Goal: Information Seeking & Learning: Learn about a topic

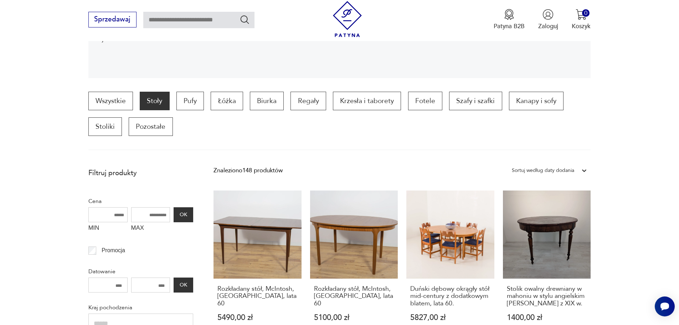
scroll to position [180, 0]
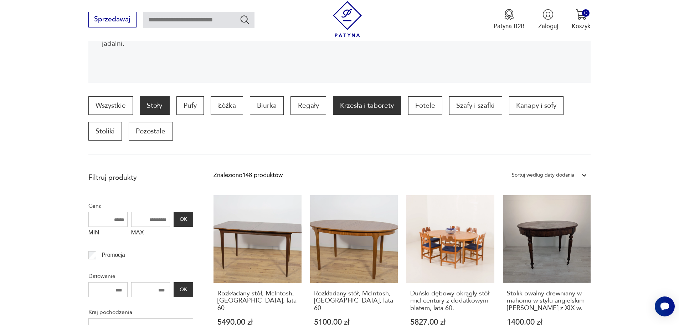
click at [370, 108] on p "Krzesła i taborety" at bounding box center [367, 105] width 68 height 19
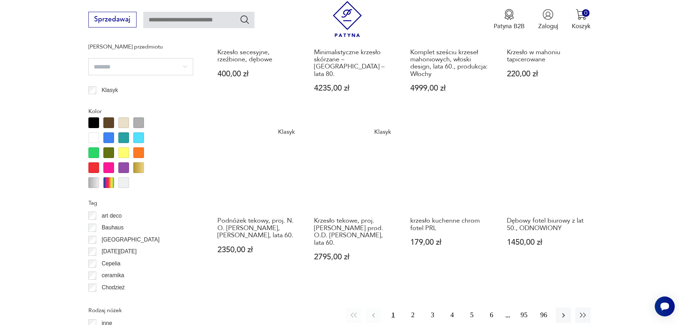
scroll to position [766, 0]
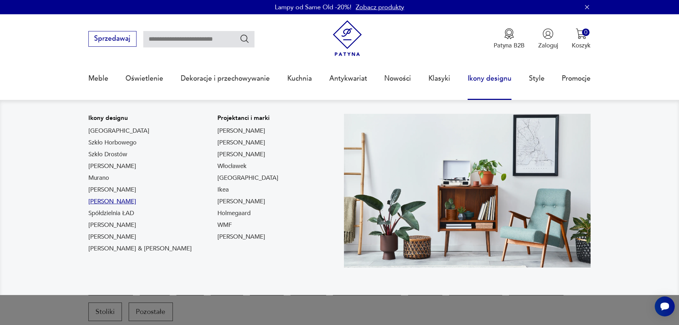
click at [134, 203] on link "[PERSON_NAME]" at bounding box center [112, 201] width 48 height 9
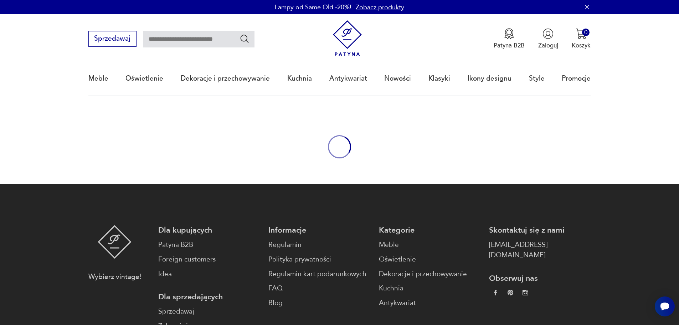
type input "*****"
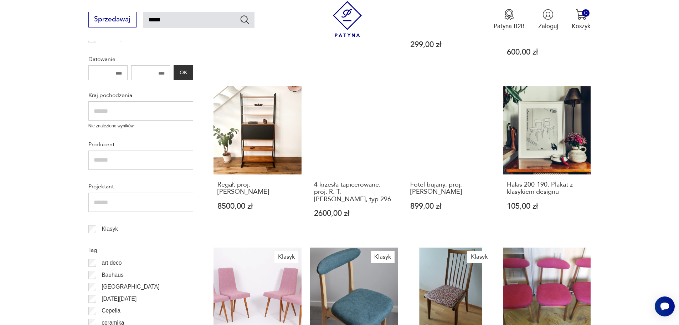
scroll to position [268, 0]
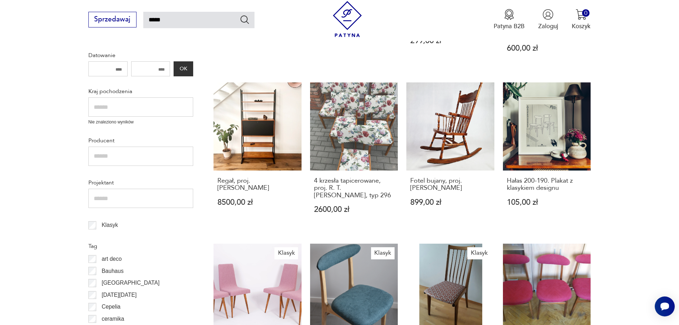
click at [106, 201] on input "text" at bounding box center [140, 198] width 105 height 19
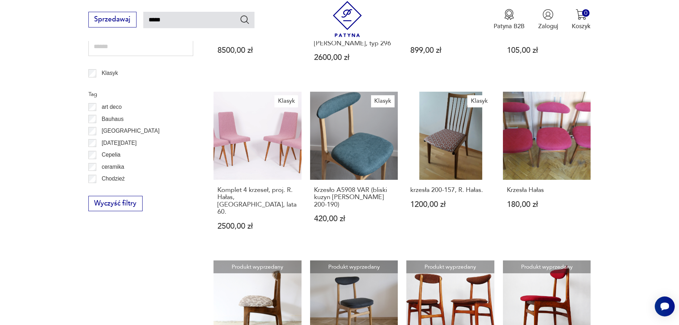
scroll to position [429, 0]
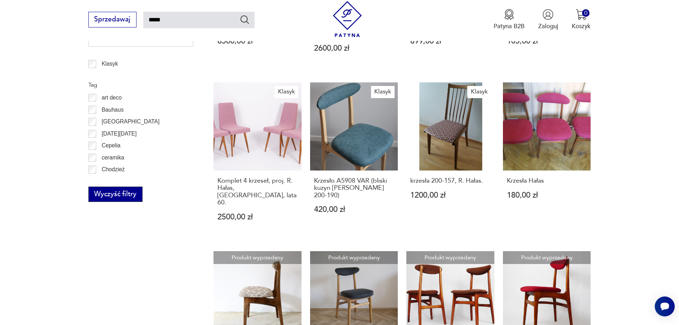
click at [125, 194] on button "Wyczyść filtry" at bounding box center [115, 194] width 54 height 16
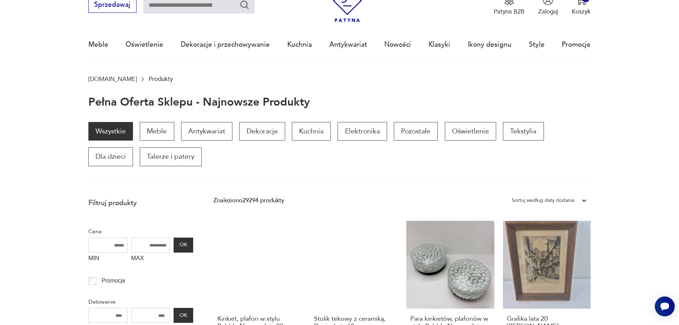
scroll to position [17, 0]
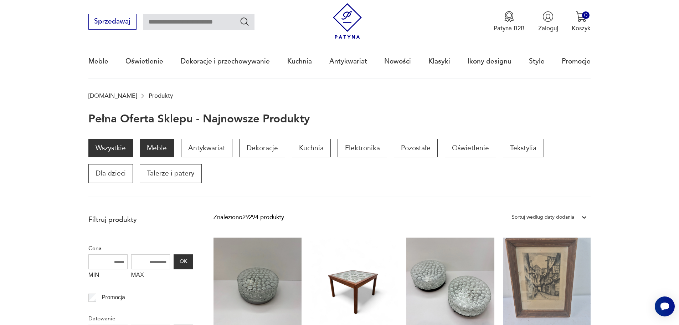
click at [157, 154] on p "Meble" at bounding box center [157, 148] width 34 height 19
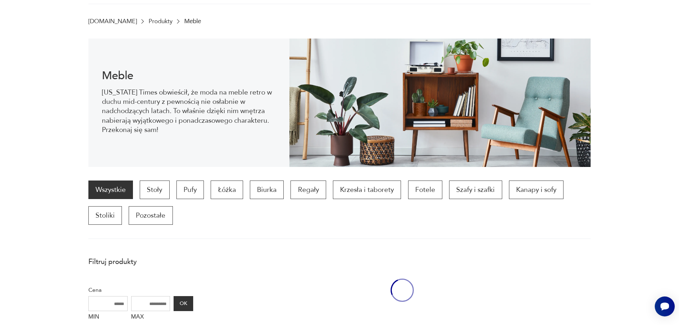
scroll to position [95, 0]
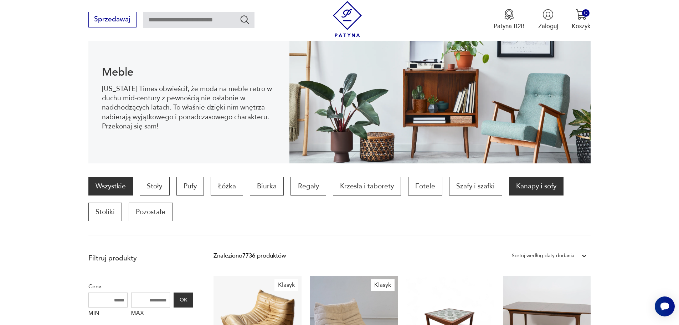
click at [540, 184] on p "Kanapy i sofy" at bounding box center [536, 186] width 55 height 19
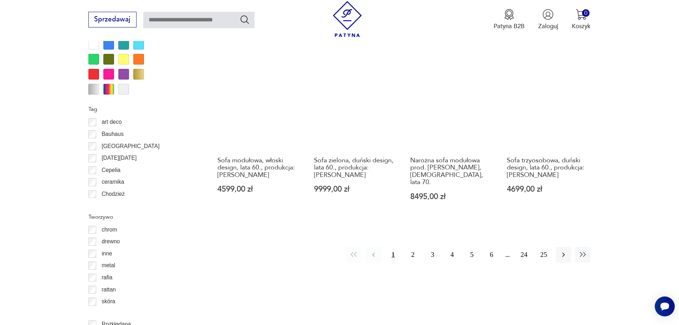
scroll to position [819, 0]
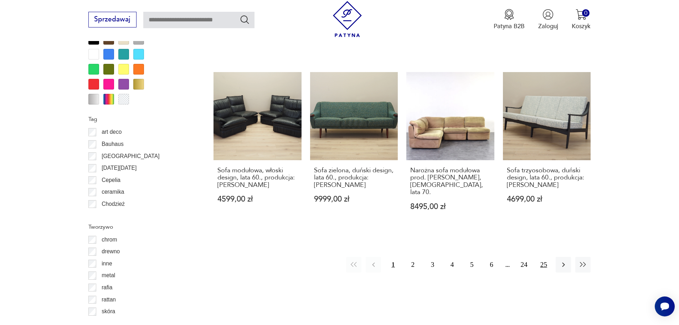
click at [542, 257] on button "25" at bounding box center [543, 264] width 15 height 15
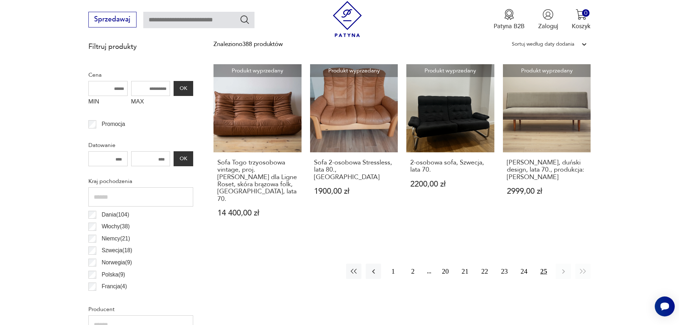
scroll to position [303, 0]
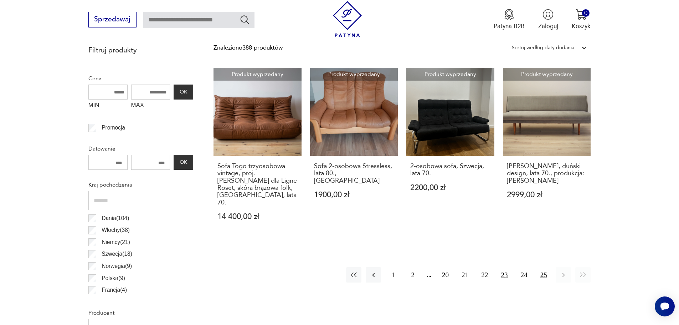
click at [501, 268] on button "23" at bounding box center [504, 274] width 15 height 15
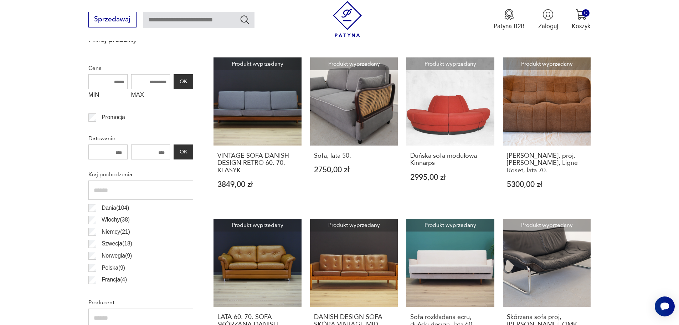
scroll to position [308, 0]
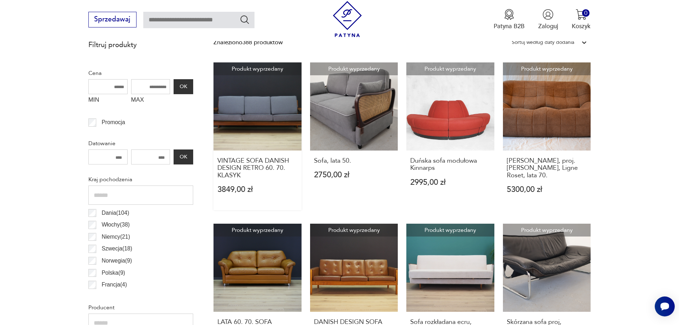
click at [292, 121] on link "Produkt wyprzedany VINTAGE SOFA DANISH DESIGN RETRO 60. 70. KLASYK 3849,00 zł" at bounding box center [258, 136] width 88 height 148
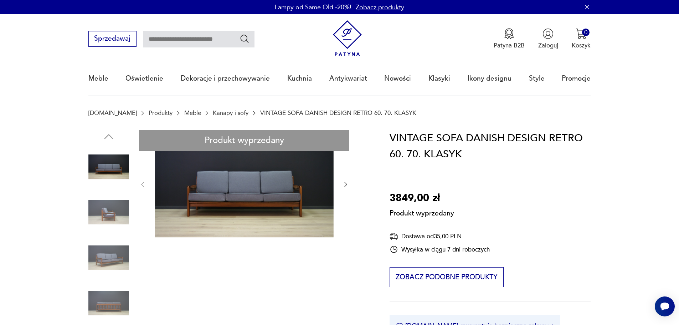
drag, startPoint x: 342, startPoint y: 185, endPoint x: 328, endPoint y: 187, distance: 13.7
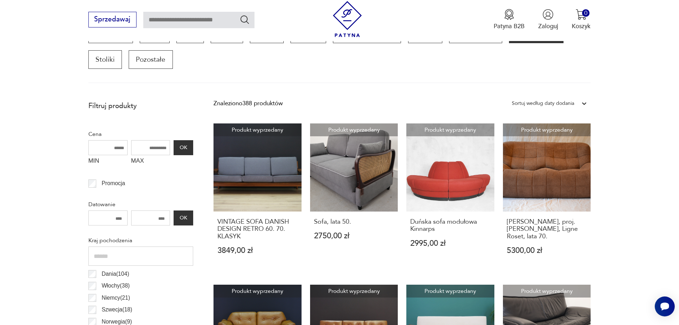
scroll to position [237, 0]
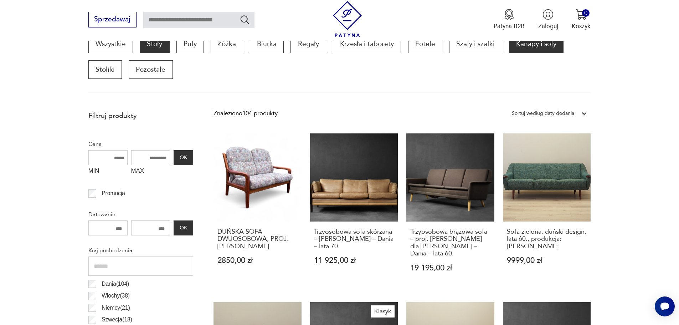
click at [154, 44] on p "Stoły" at bounding box center [155, 44] width 30 height 19
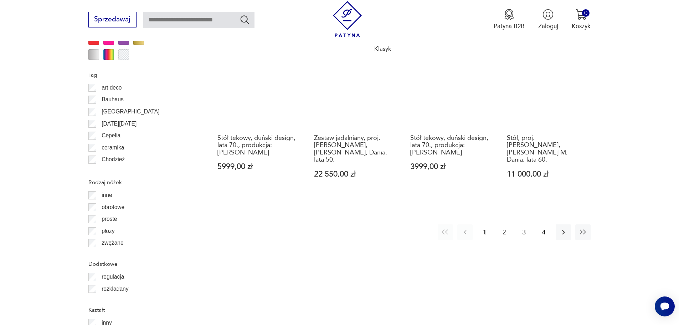
scroll to position [858, 0]
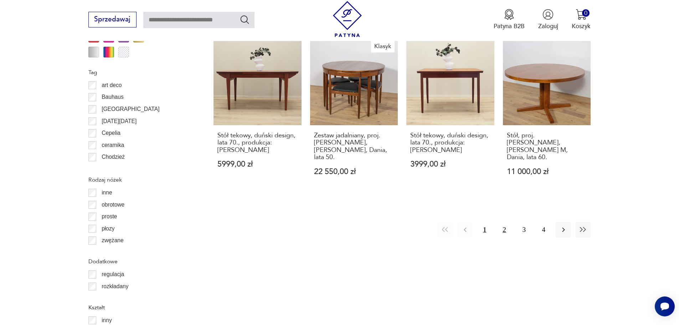
click at [504, 222] on button "2" at bounding box center [504, 229] width 15 height 15
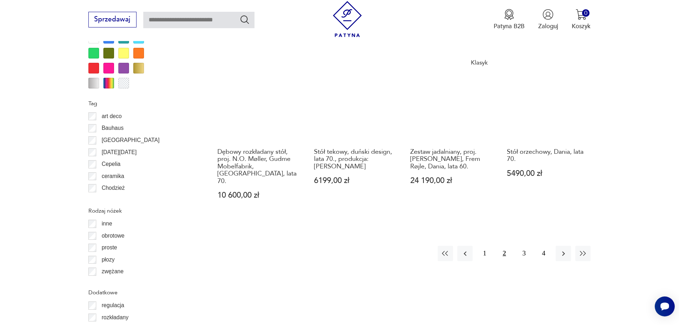
scroll to position [829, 0]
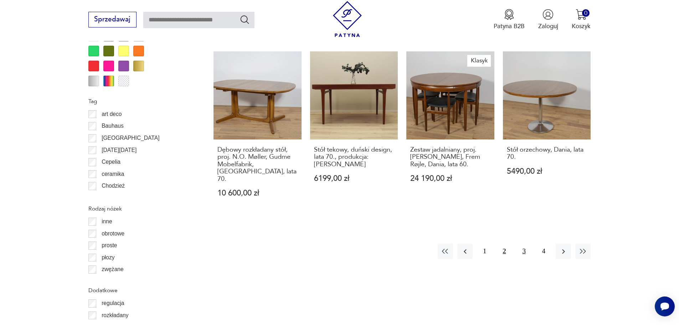
click at [523, 244] on button "3" at bounding box center [524, 251] width 15 height 15
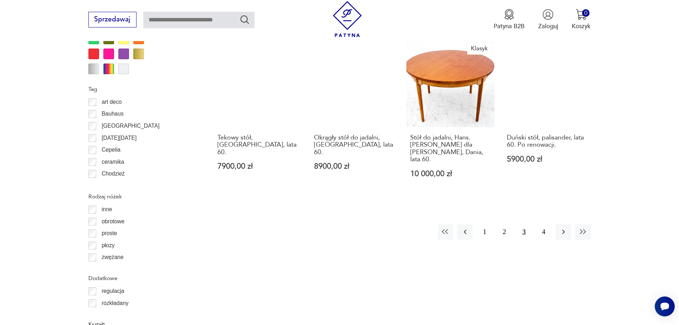
scroll to position [848, 0]
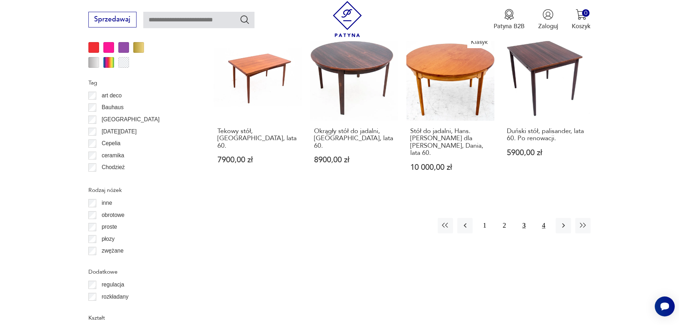
click at [544, 218] on button "4" at bounding box center [543, 225] width 15 height 15
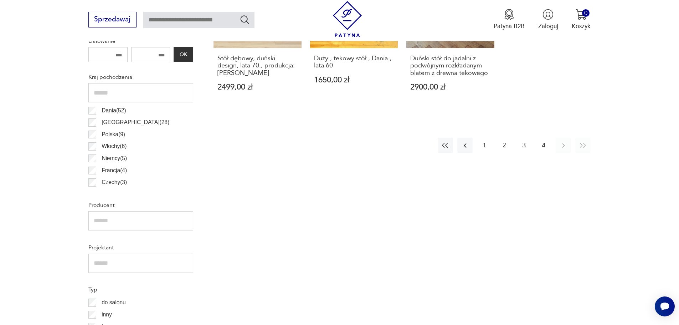
scroll to position [347, 0]
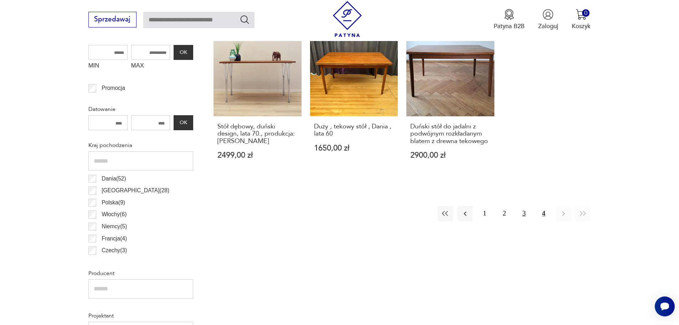
click at [525, 215] on button "3" at bounding box center [524, 213] width 15 height 15
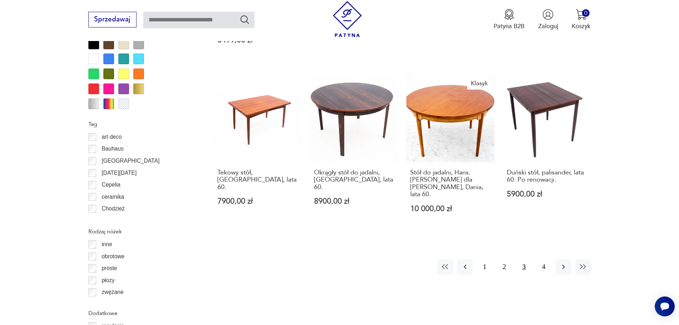
scroll to position [242, 0]
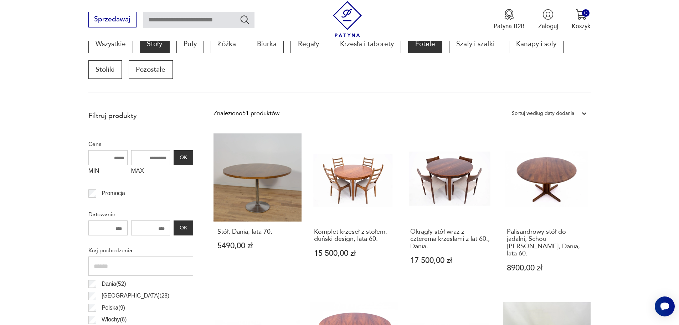
click at [431, 48] on p "Fotele" at bounding box center [425, 44] width 34 height 19
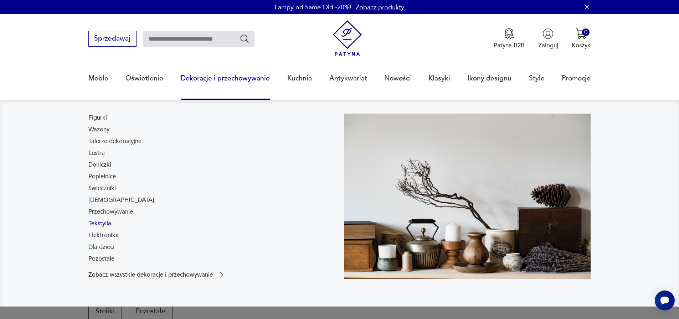
click at [101, 226] on link "Tekstylia" at bounding box center [99, 224] width 23 height 9
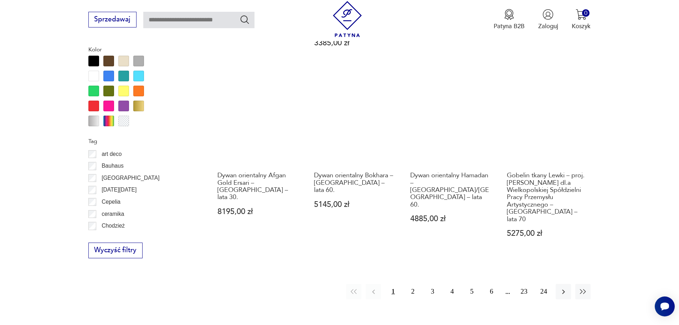
scroll to position [823, 0]
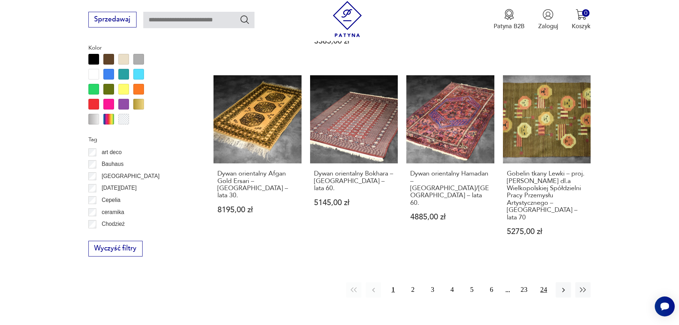
click at [542, 282] on button "24" at bounding box center [543, 289] width 15 height 15
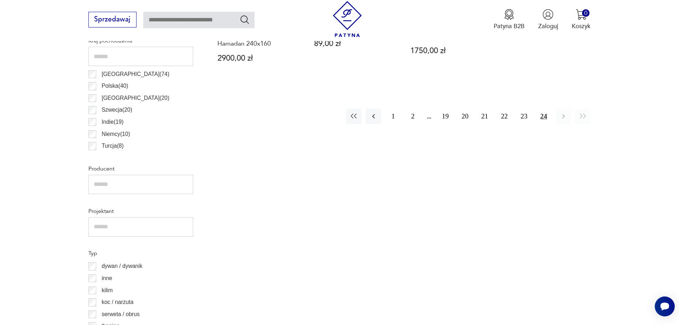
scroll to position [418, 0]
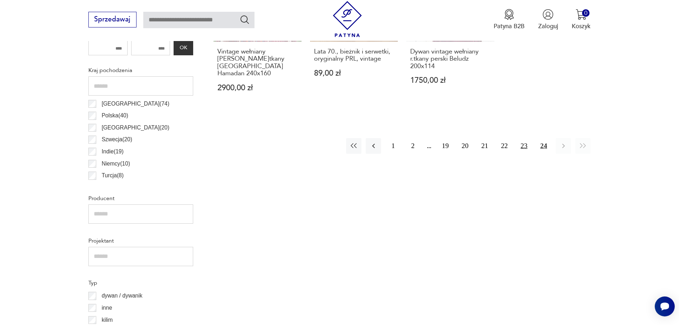
click at [525, 142] on button "23" at bounding box center [524, 145] width 15 height 15
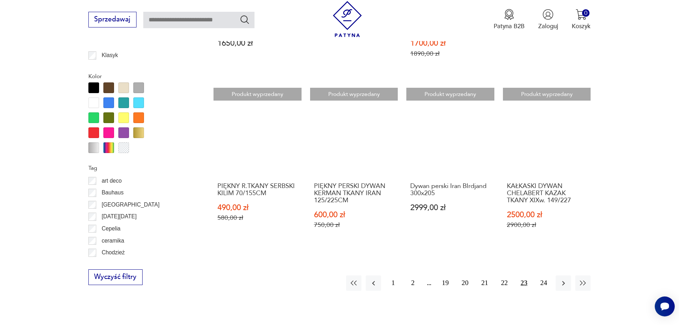
scroll to position [798, 0]
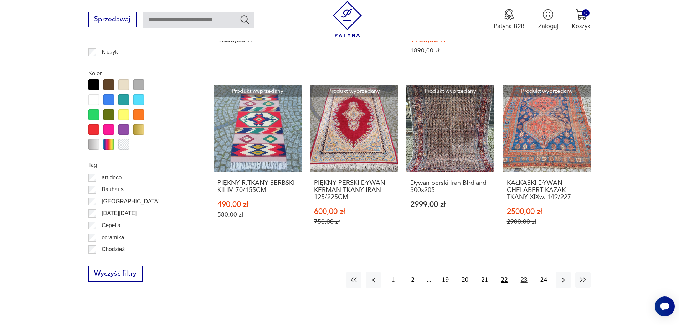
click at [505, 281] on button "22" at bounding box center [504, 279] width 15 height 15
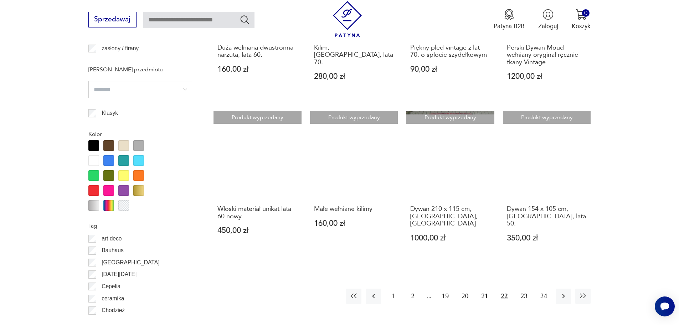
scroll to position [733, 0]
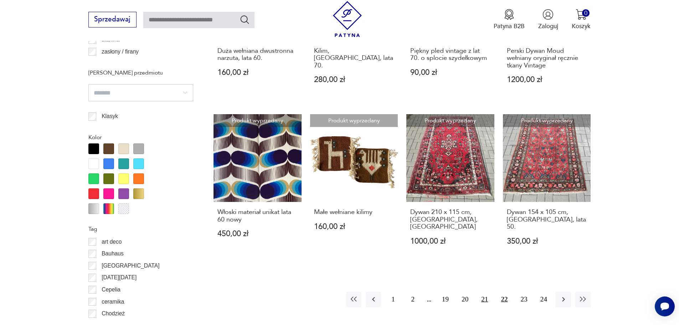
click at [484, 295] on button "21" at bounding box center [484, 299] width 15 height 15
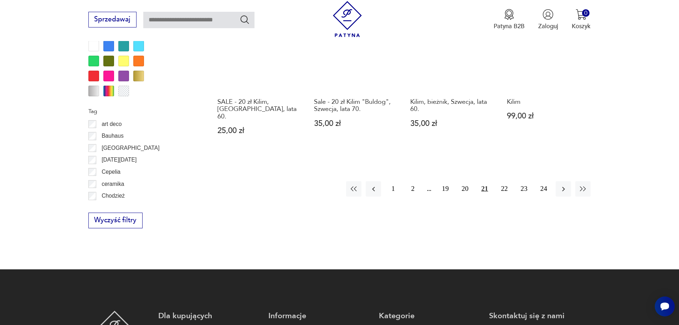
scroll to position [854, 0]
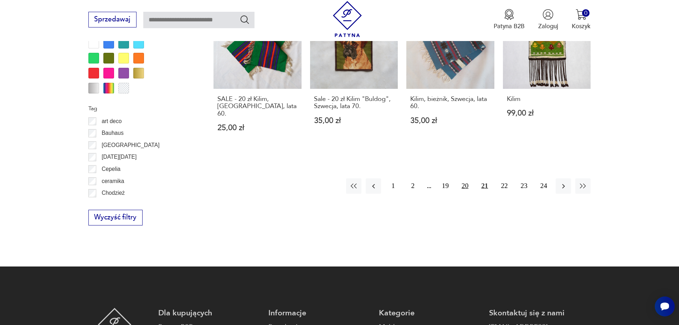
click at [464, 178] on button "20" at bounding box center [464, 185] width 15 height 15
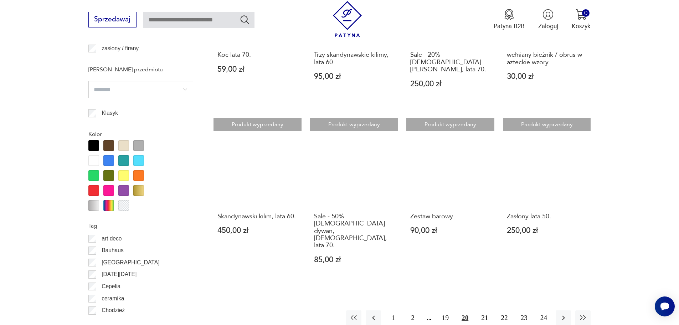
scroll to position [735, 0]
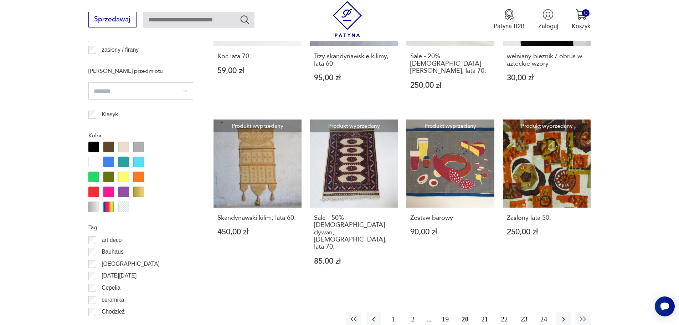
click at [446, 312] on button "19" at bounding box center [445, 319] width 15 height 15
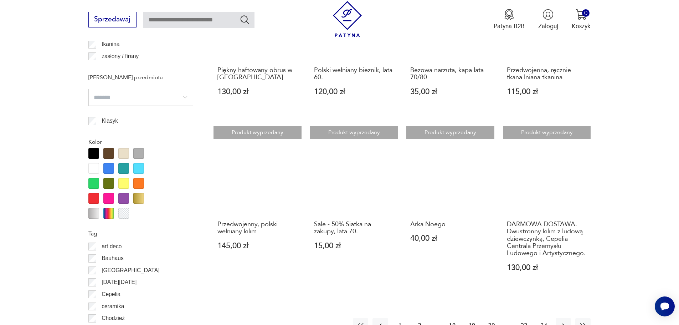
scroll to position [741, 0]
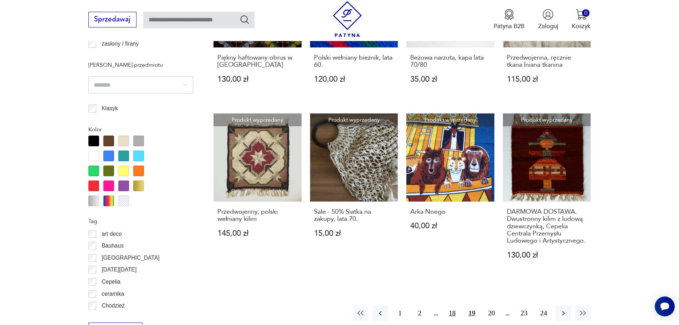
click at [452, 309] on button "18" at bounding box center [452, 313] width 15 height 15
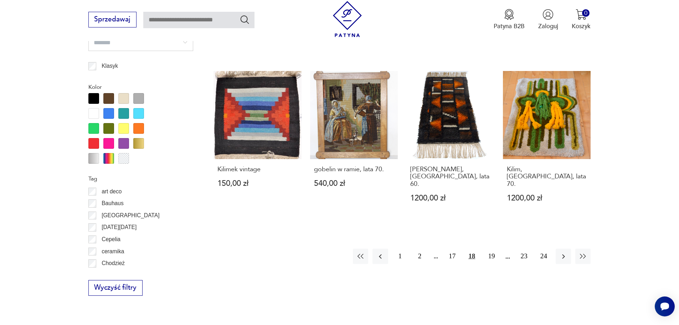
scroll to position [787, 0]
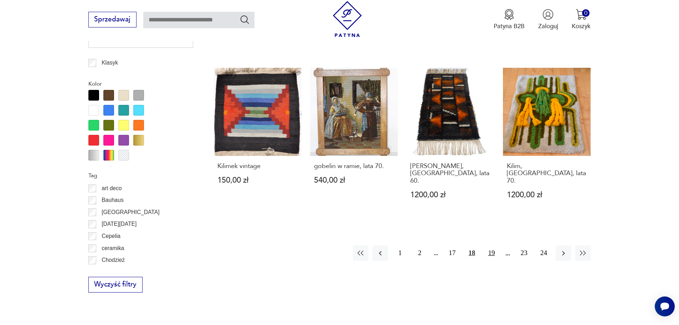
click at [493, 245] on button "19" at bounding box center [491, 252] width 15 height 15
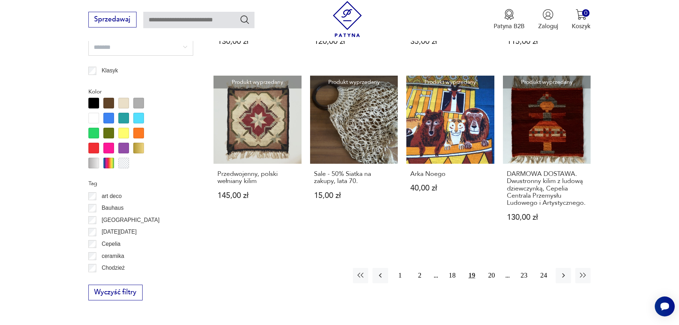
scroll to position [812, 0]
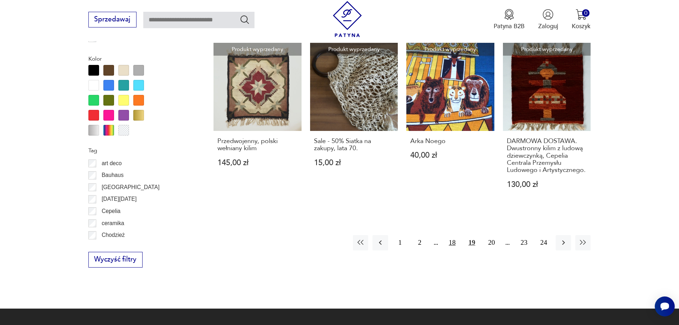
click at [455, 235] on button "18" at bounding box center [452, 242] width 15 height 15
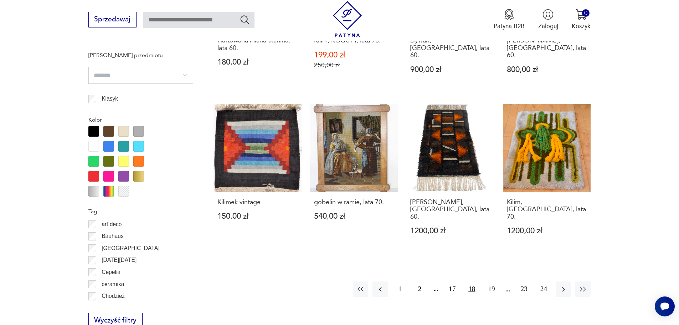
scroll to position [773, 0]
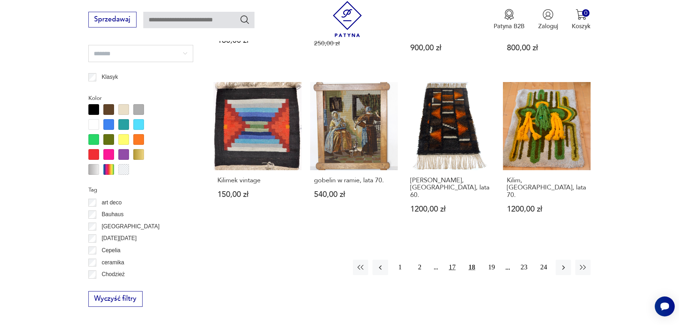
click at [453, 260] on button "17" at bounding box center [452, 267] width 15 height 15
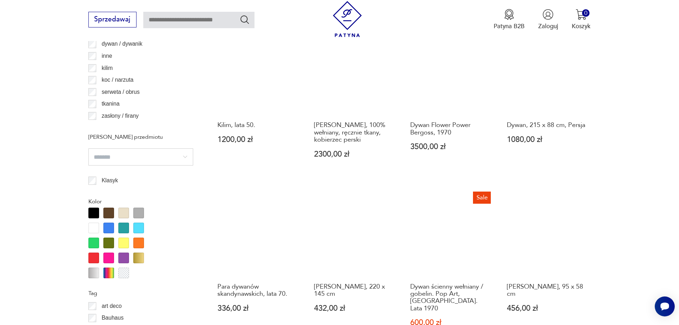
scroll to position [738, 0]
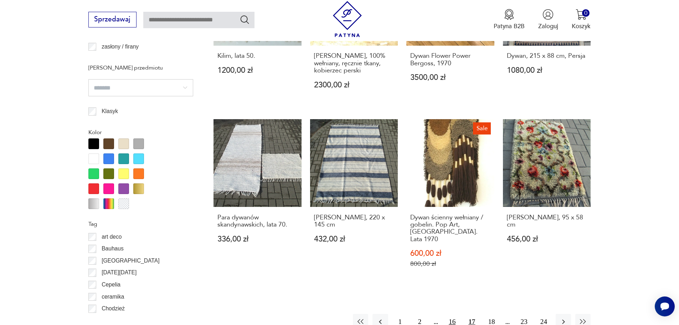
click at [453, 314] on button "16" at bounding box center [452, 321] width 15 height 15
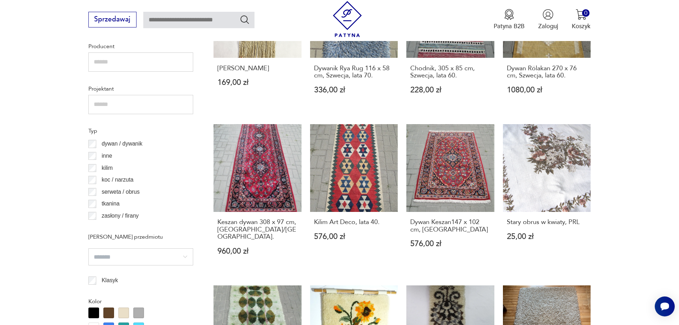
scroll to position [558, 0]
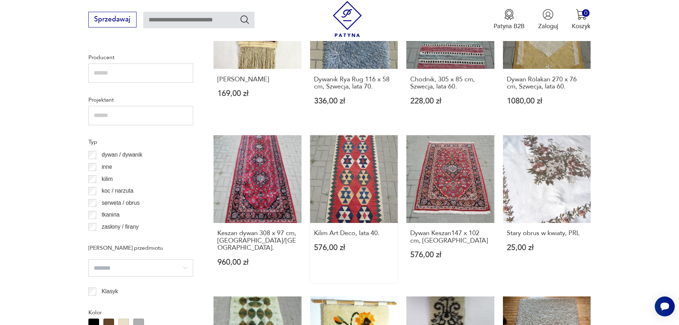
click at [357, 192] on link "Kilim Art Deco, lata 40. 576,00 zł" at bounding box center [354, 209] width 88 height 148
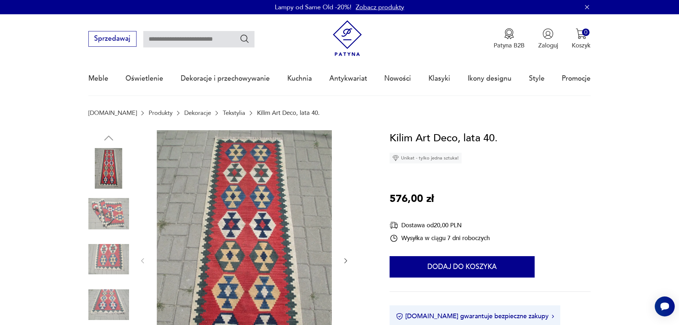
click at [110, 213] on img at bounding box center [108, 213] width 41 height 41
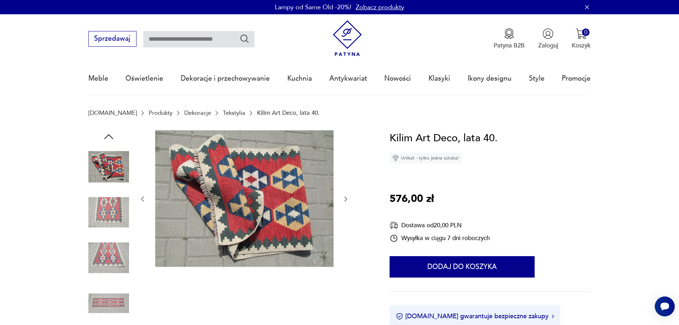
click at [107, 256] on img at bounding box center [108, 257] width 41 height 41
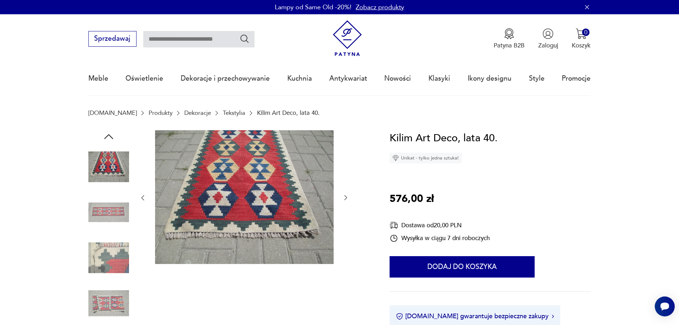
click at [118, 162] on img at bounding box center [108, 167] width 41 height 41
click at [114, 305] on img at bounding box center [108, 303] width 41 height 41
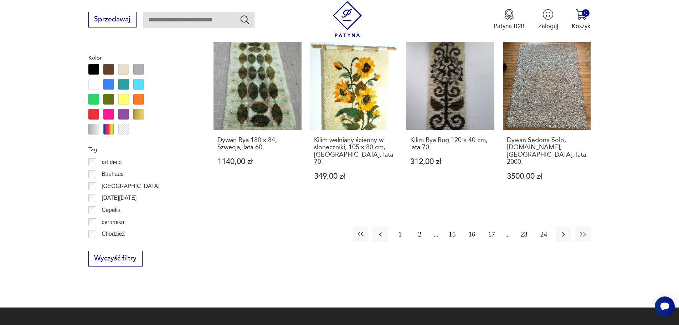
scroll to position [818, 0]
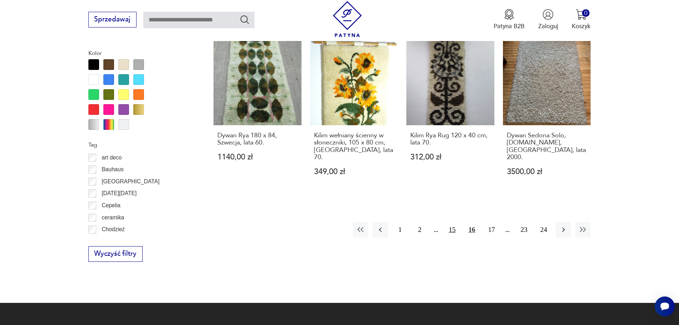
click at [456, 222] on button "15" at bounding box center [452, 229] width 15 height 15
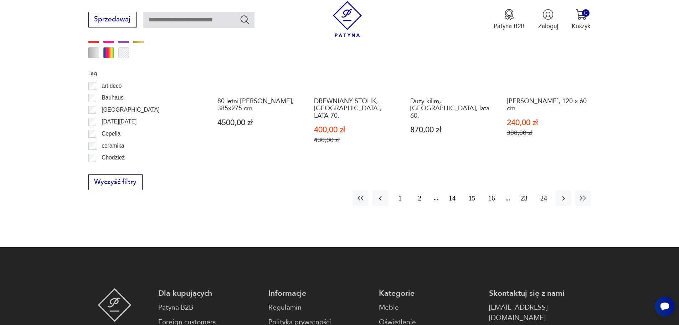
scroll to position [893, 0]
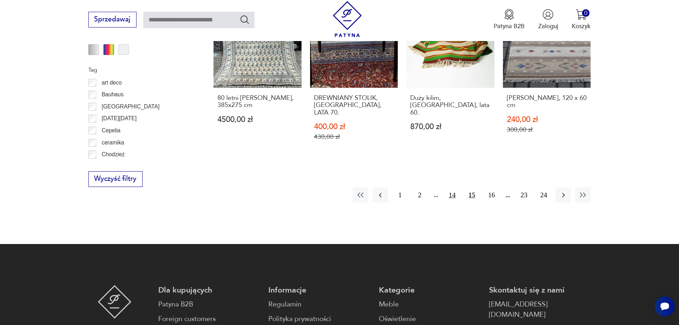
click at [453, 187] on button "14" at bounding box center [452, 194] width 15 height 15
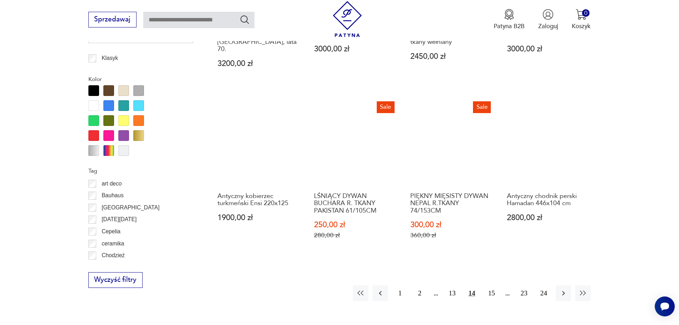
scroll to position [807, 0]
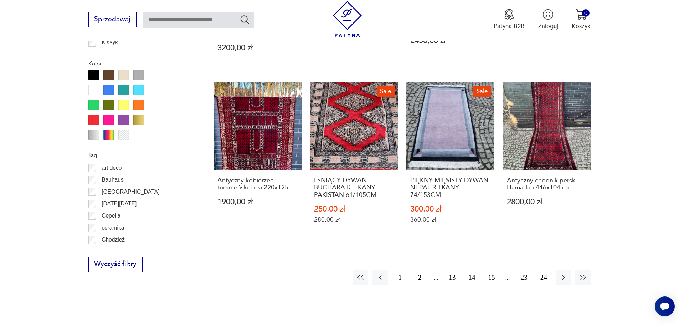
click at [455, 270] on button "13" at bounding box center [452, 277] width 15 height 15
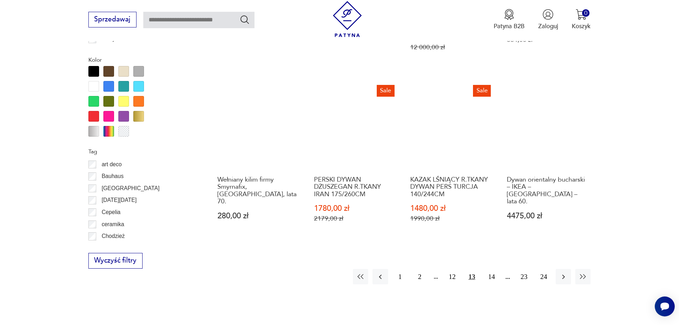
scroll to position [843, 0]
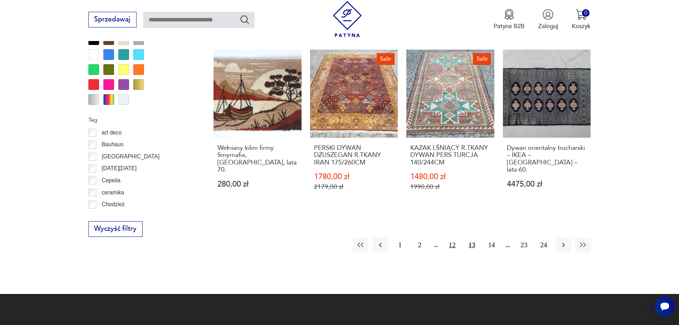
click at [451, 237] on button "12" at bounding box center [452, 244] width 15 height 15
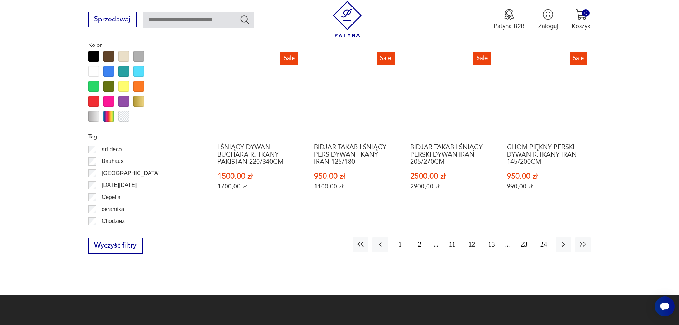
scroll to position [837, 0]
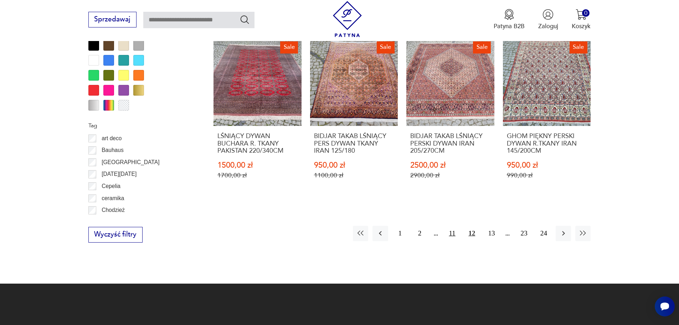
click at [453, 226] on button "11" at bounding box center [452, 233] width 15 height 15
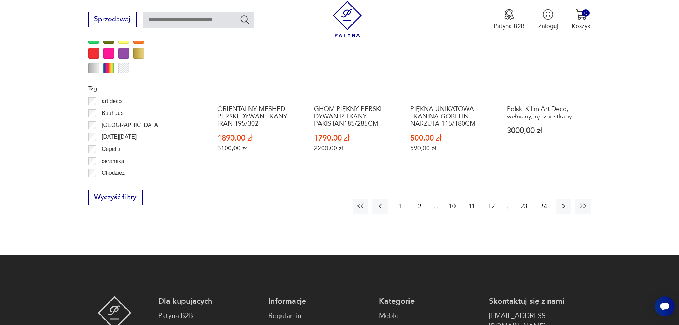
scroll to position [893, 0]
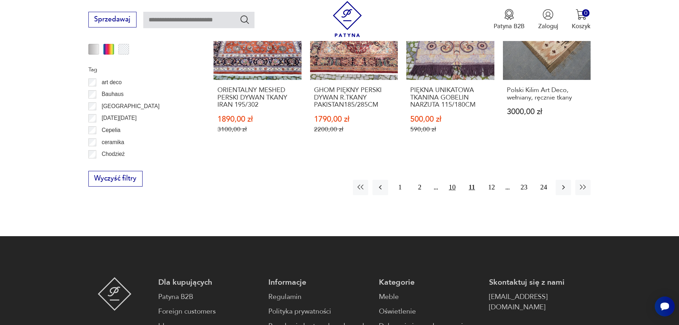
click at [449, 189] on button "10" at bounding box center [452, 187] width 15 height 15
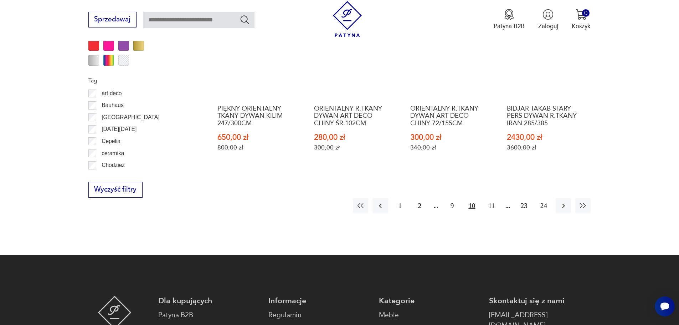
scroll to position [885, 0]
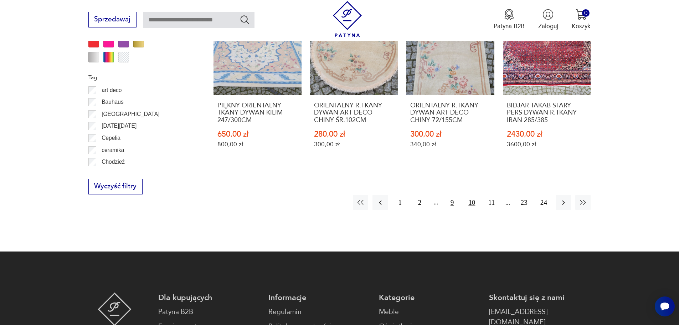
click at [453, 195] on button "9" at bounding box center [452, 202] width 15 height 15
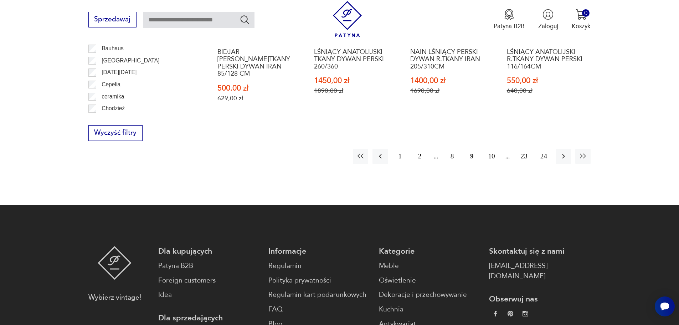
scroll to position [940, 0]
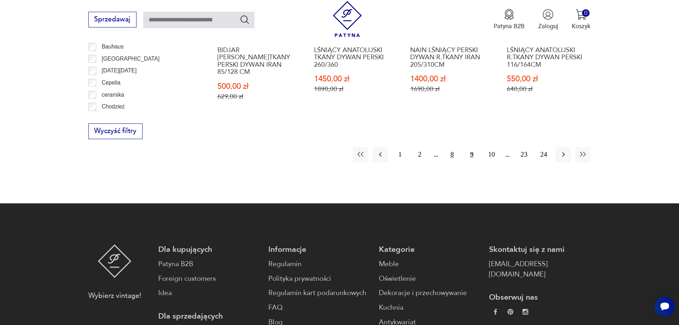
click at [453, 147] on button "8" at bounding box center [452, 154] width 15 height 15
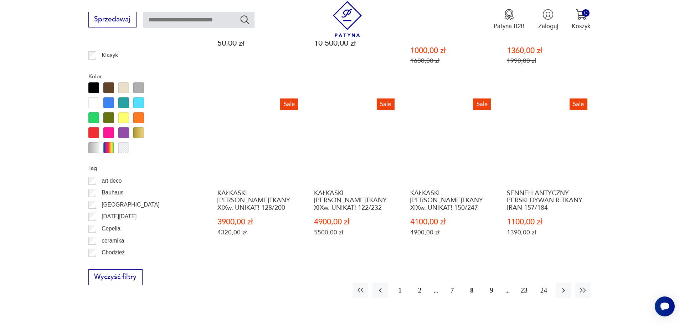
scroll to position [798, 0]
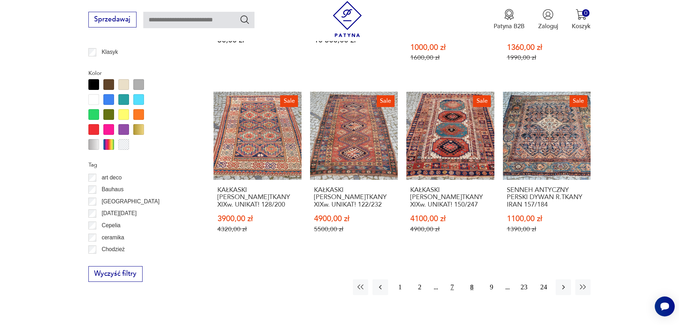
click at [454, 279] on button "7" at bounding box center [452, 286] width 15 height 15
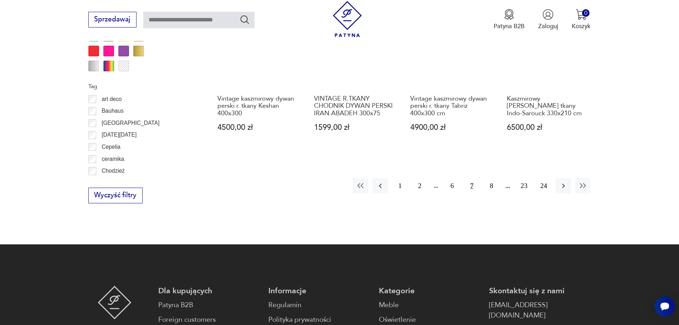
scroll to position [868, 0]
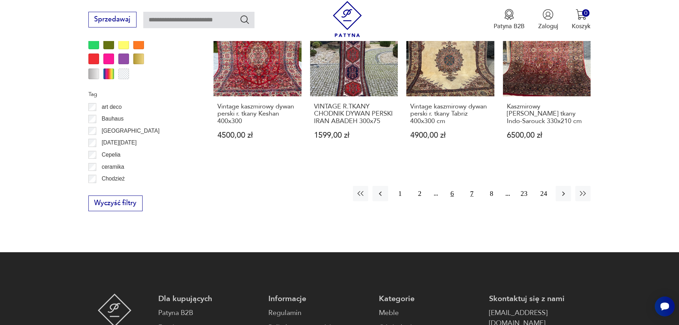
click at [454, 192] on button "6" at bounding box center [452, 193] width 15 height 15
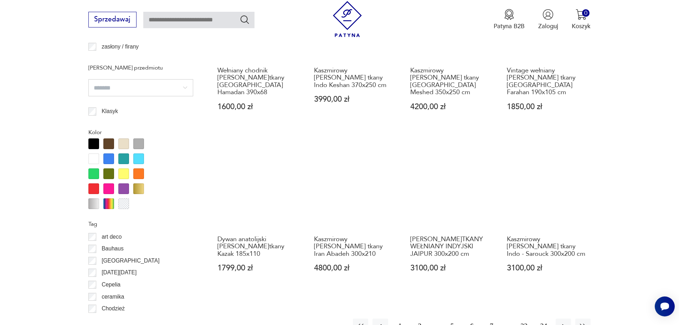
scroll to position [803, 0]
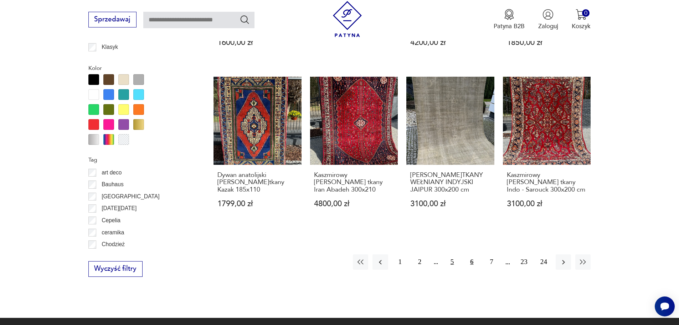
click at [456, 255] on button "5" at bounding box center [452, 261] width 15 height 15
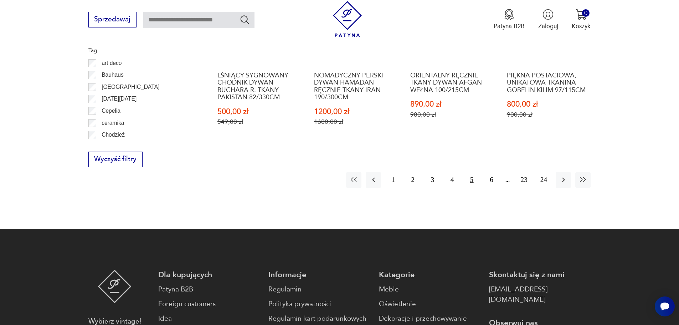
scroll to position [944, 0]
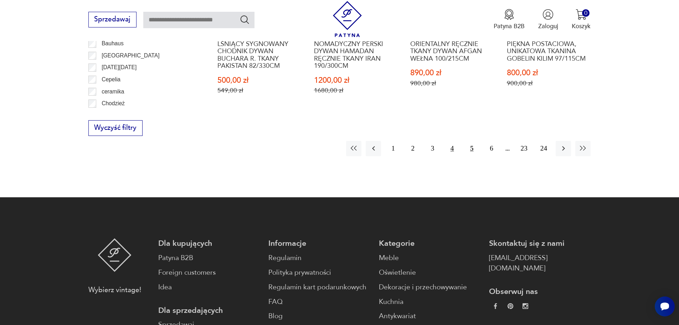
click at [454, 142] on button "4" at bounding box center [452, 148] width 15 height 15
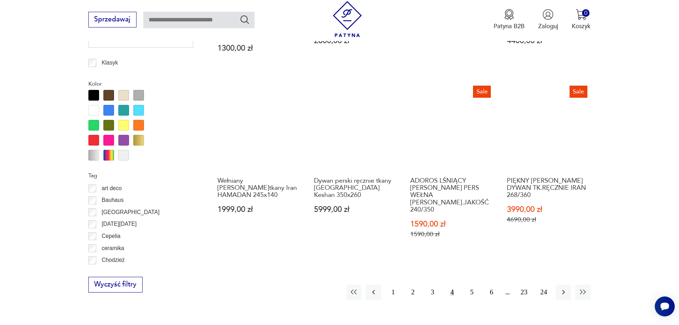
scroll to position [796, 0]
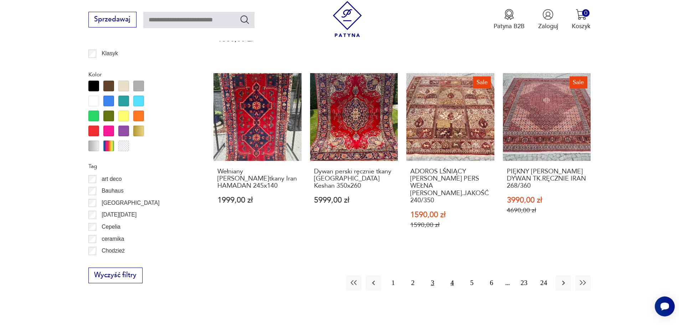
click at [432, 275] on button "3" at bounding box center [432, 282] width 15 height 15
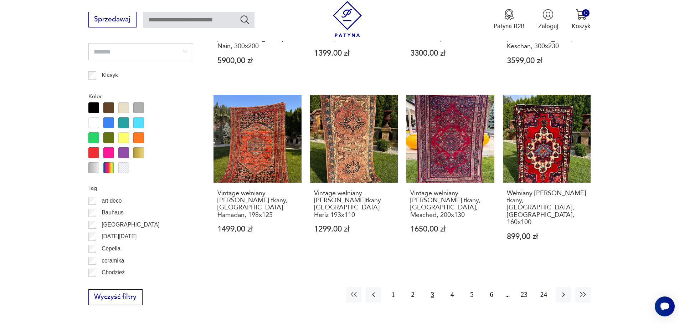
scroll to position [776, 0]
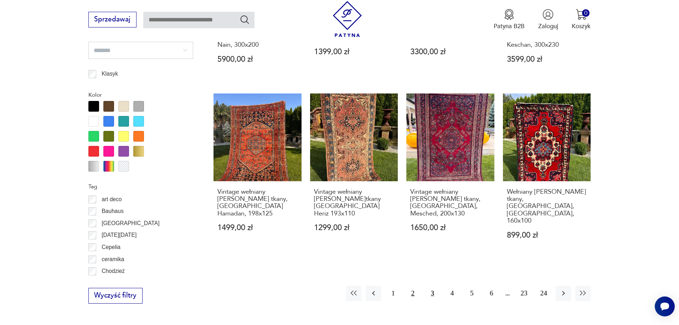
click at [415, 286] on button "2" at bounding box center [412, 293] width 15 height 15
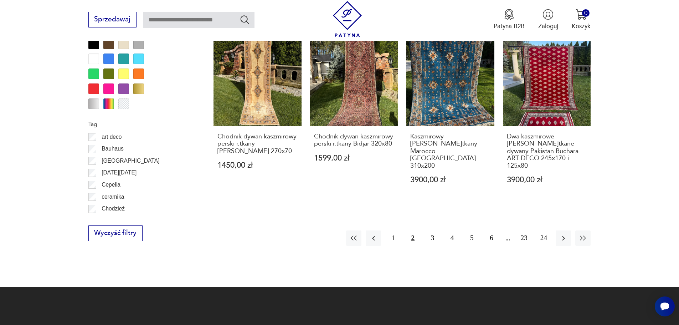
scroll to position [834, 0]
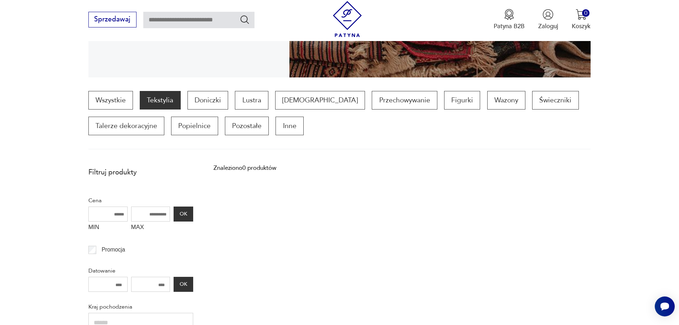
scroll to position [178, 0]
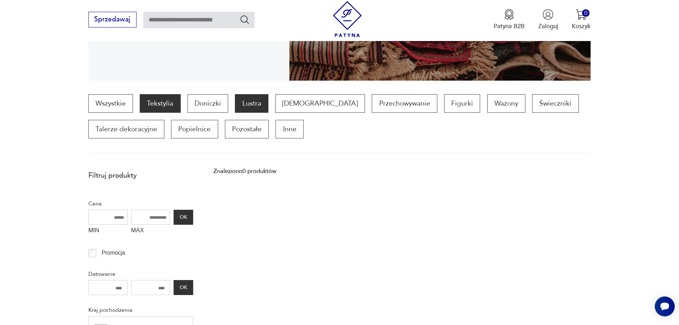
click at [249, 101] on p "Lustra" at bounding box center [251, 103] width 33 height 19
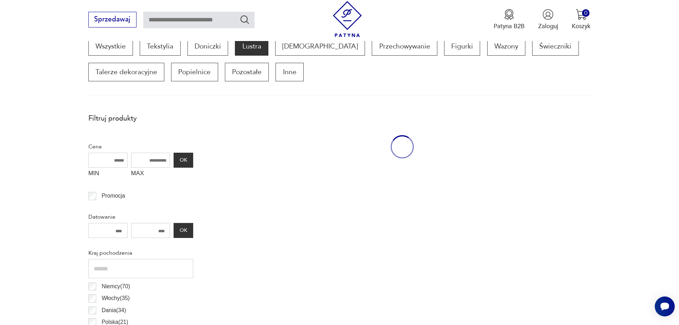
scroll to position [237, 0]
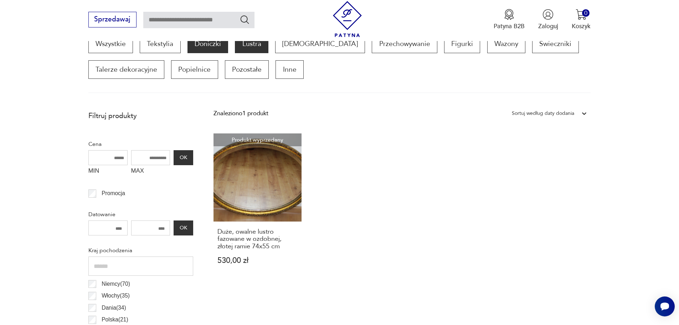
click at [219, 45] on p "Doniczki" at bounding box center [208, 44] width 41 height 19
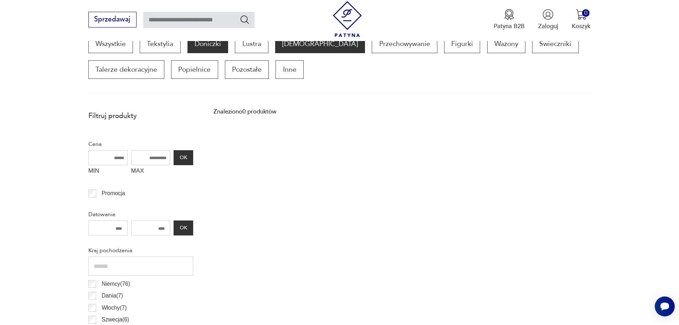
click at [297, 45] on p "[DEMOGRAPHIC_DATA]" at bounding box center [320, 44] width 90 height 19
click at [462, 40] on div "Sprzedawaj Patyna B2B Zaloguj 0 Koszyk Twój koszyk ( 0 ) Brak produktów w koszy…" at bounding box center [339, 20] width 679 height 41
click at [487, 42] on p "Wazony" at bounding box center [506, 44] width 38 height 19
